Goal: Participate in discussion: Engage in conversation with other users on a specific topic

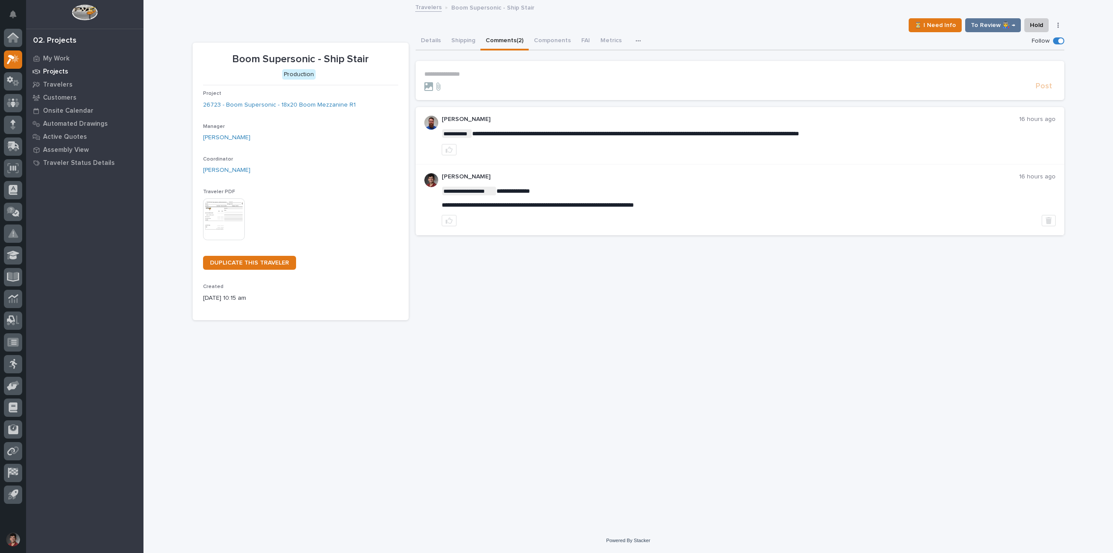
click at [55, 68] on p "Projects" at bounding box center [55, 72] width 25 height 8
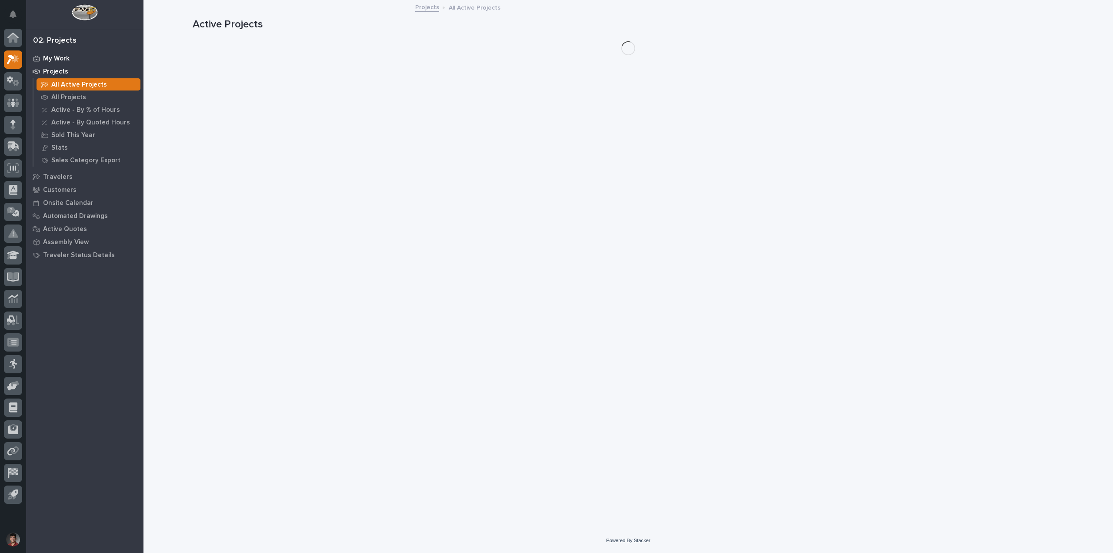
click at [60, 58] on p "My Work" at bounding box center [56, 59] width 27 height 8
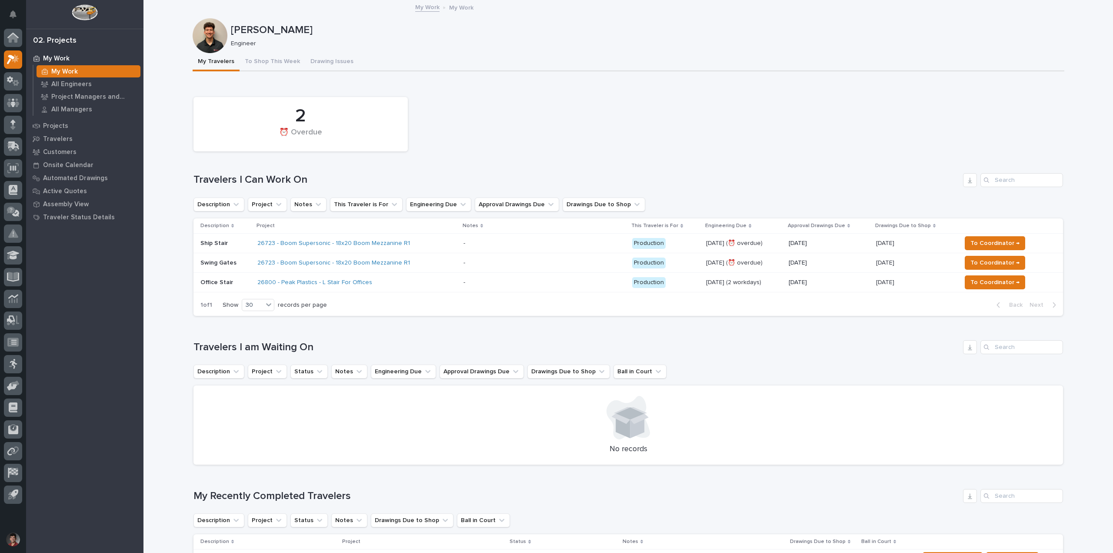
click at [394, 281] on div "26800 - Peak Plastics - L Stair For Offices" at bounding box center [333, 282] width 152 height 7
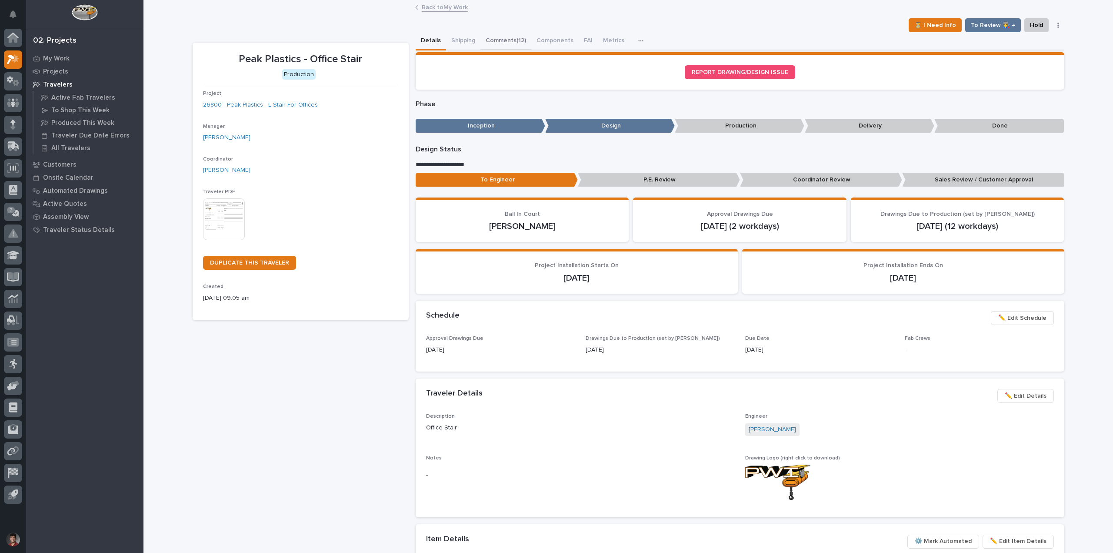
click at [513, 45] on button "Comments (12)" at bounding box center [506, 41] width 51 height 18
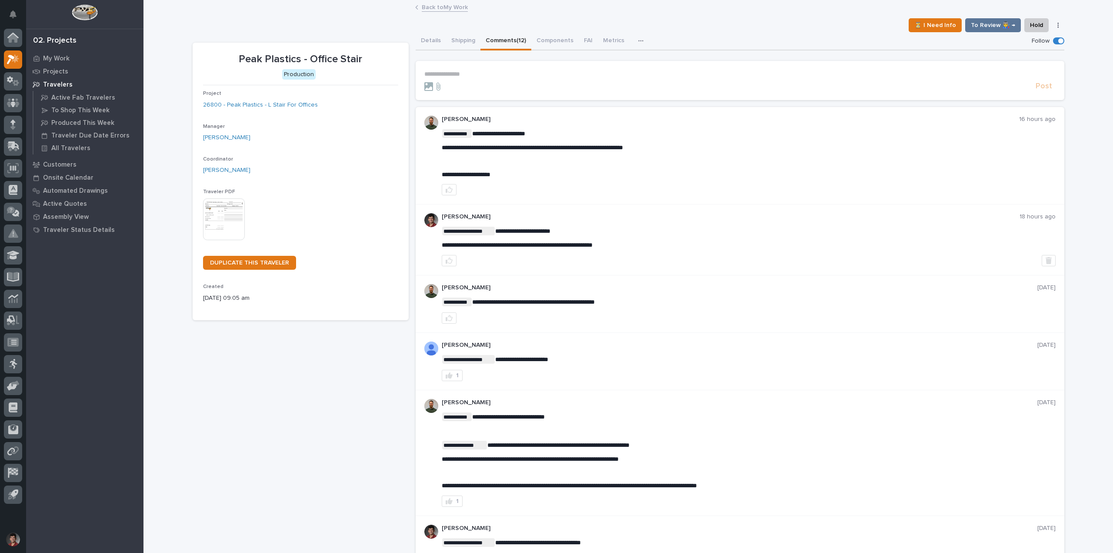
click at [490, 80] on form "**********" at bounding box center [739, 80] width 631 height 21
click at [486, 77] on p "**********" at bounding box center [739, 73] width 631 height 7
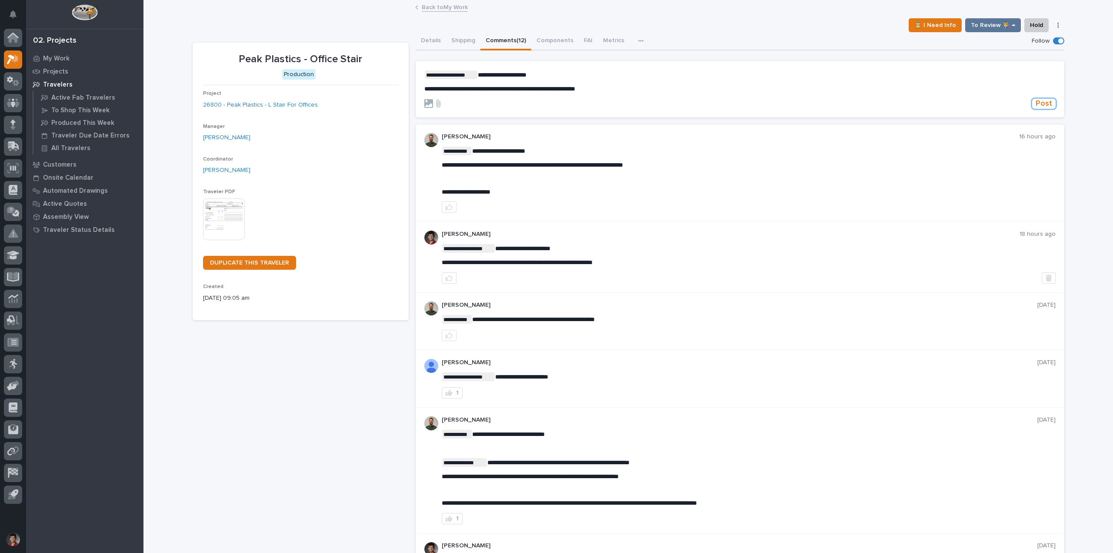
click at [1032, 99] on button "Post" at bounding box center [1043, 104] width 23 height 10
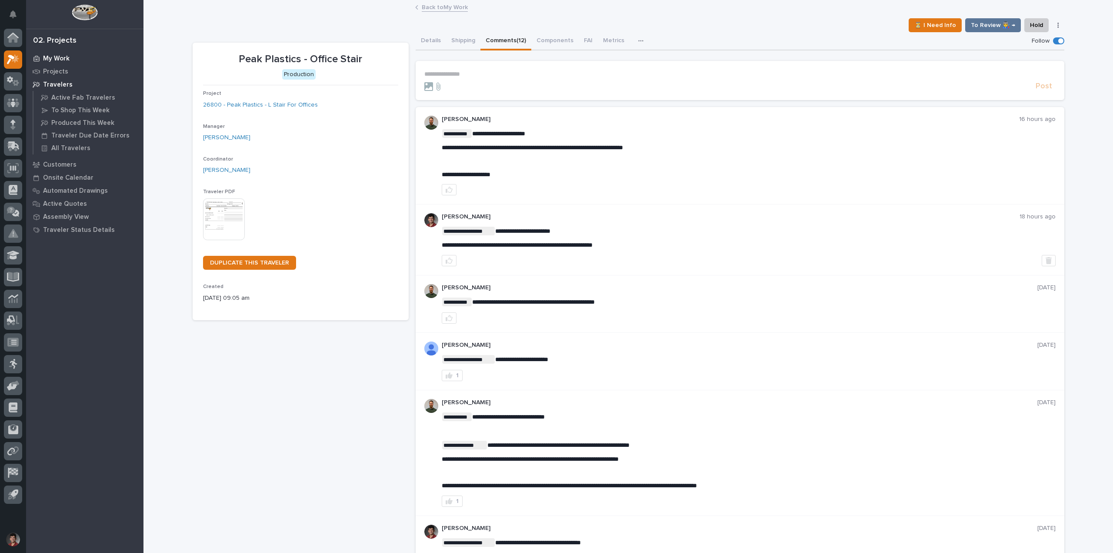
click at [51, 55] on p "My Work" at bounding box center [56, 59] width 27 height 8
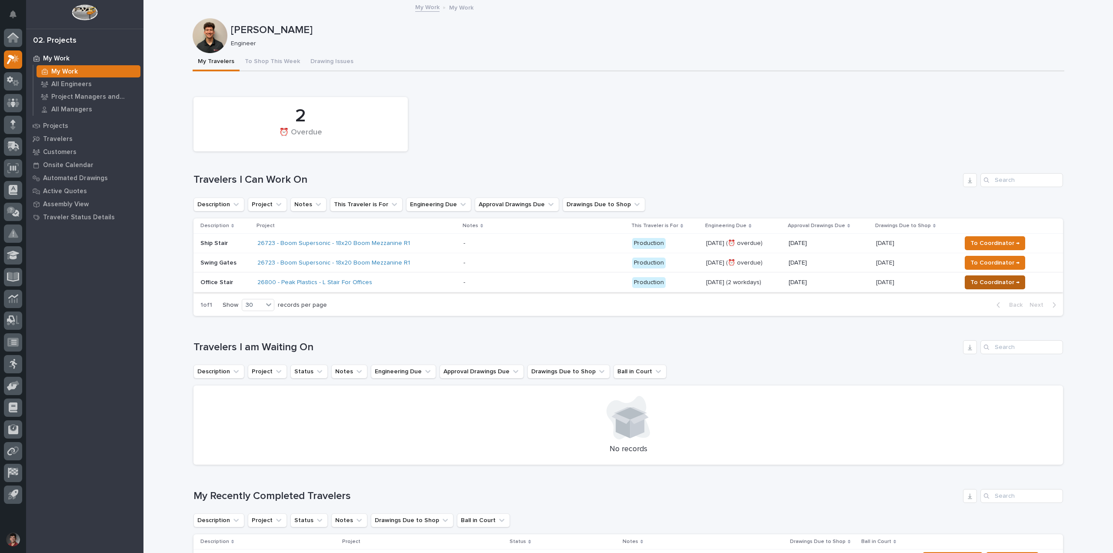
click at [1003, 287] on span "To Coordinator →" at bounding box center [995, 282] width 49 height 10
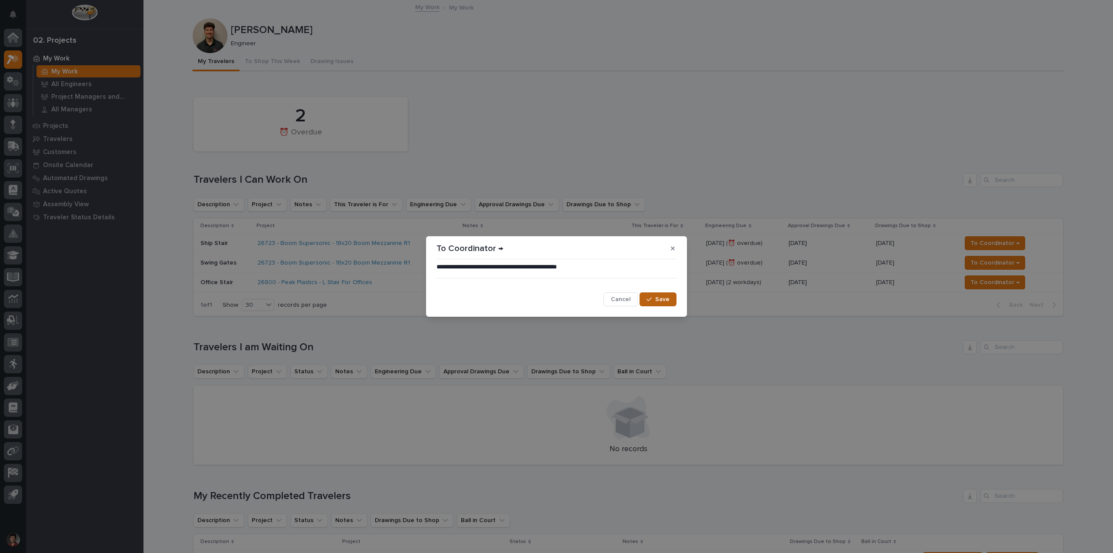
click at [665, 301] on span "Save" at bounding box center [662, 299] width 14 height 8
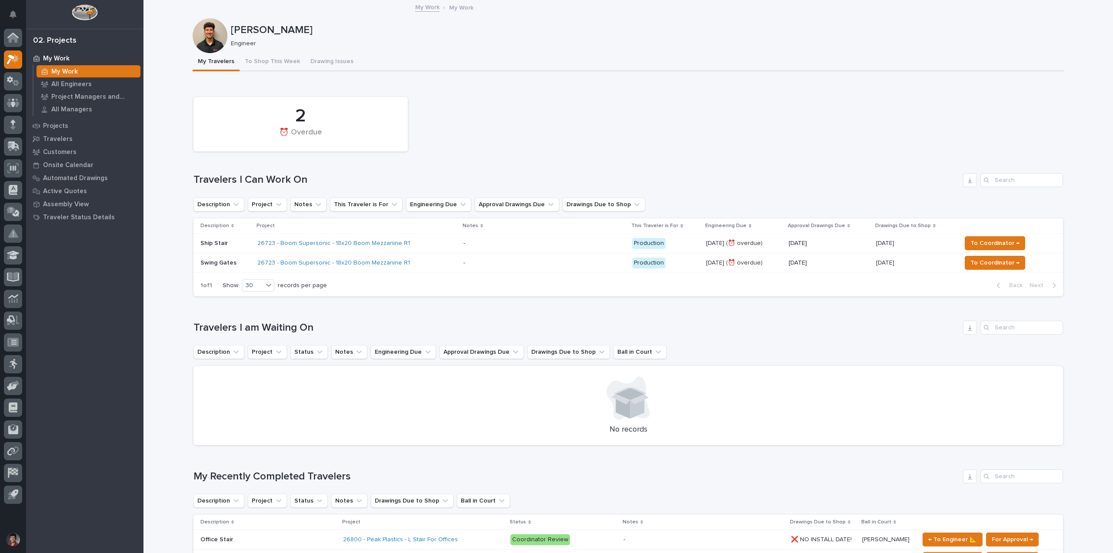
click at [460, 237] on td "- -" at bounding box center [544, 244] width 169 height 20
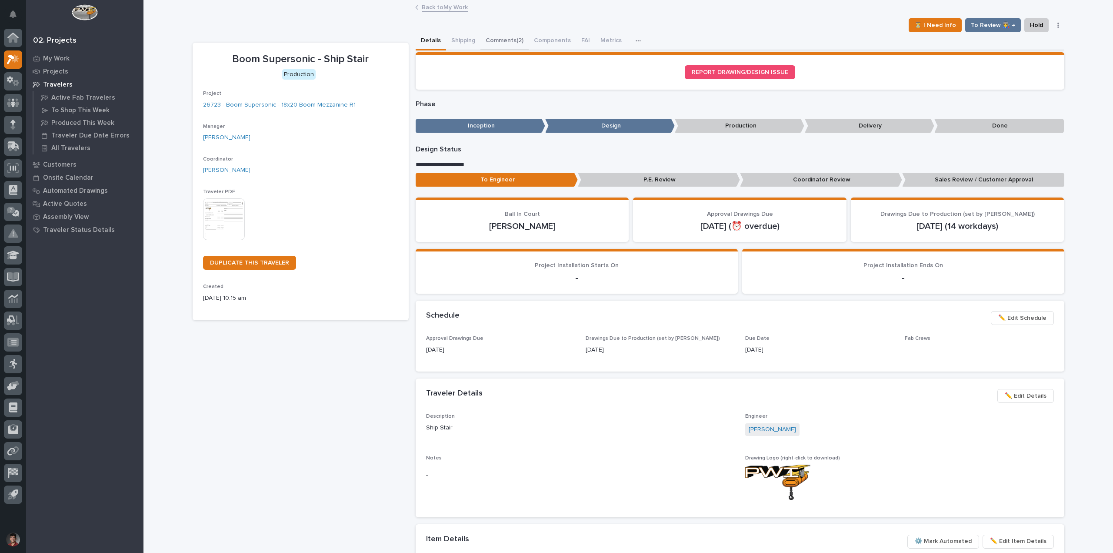
click at [487, 38] on button "Comments (2)" at bounding box center [505, 41] width 48 height 18
